Goal: Task Accomplishment & Management: Manage account settings

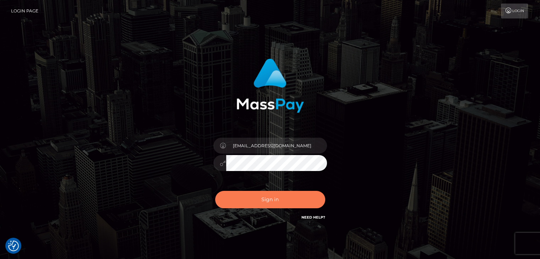
click at [276, 198] on button "Sign in" at bounding box center [270, 199] width 110 height 17
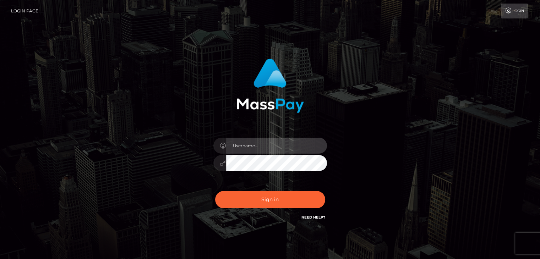
click at [267, 144] on input "text" at bounding box center [276, 146] width 101 height 16
type input "[EMAIL_ADDRESS][DOMAIN_NAME]"
click at [215, 191] on button "Sign in" at bounding box center [270, 199] width 110 height 17
